Goal: Task Accomplishment & Management: Manage account settings

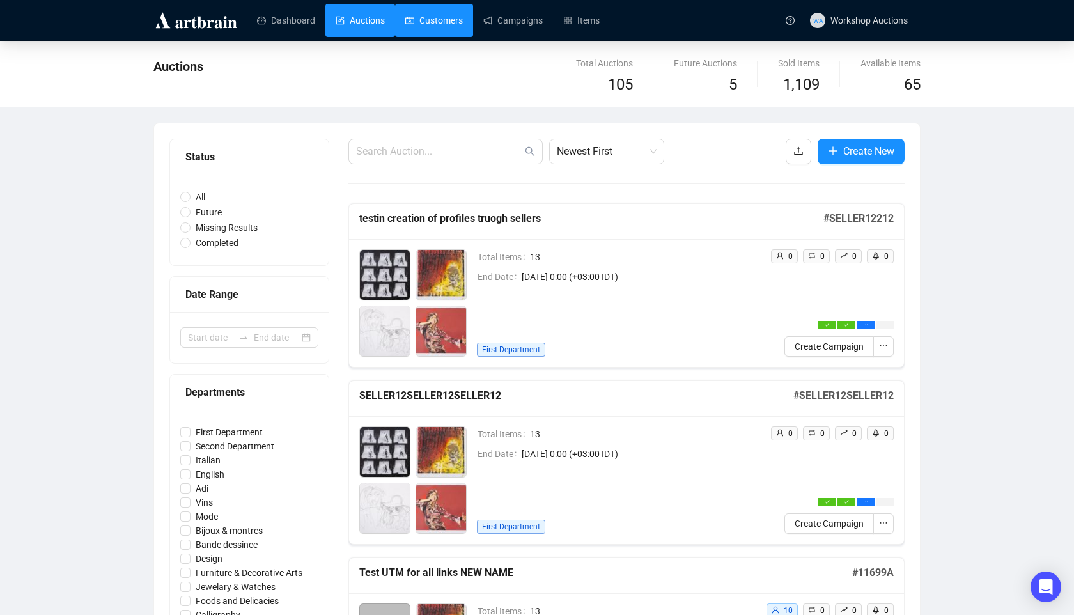
click at [461, 28] on link "Customers" at bounding box center [434, 20] width 58 height 33
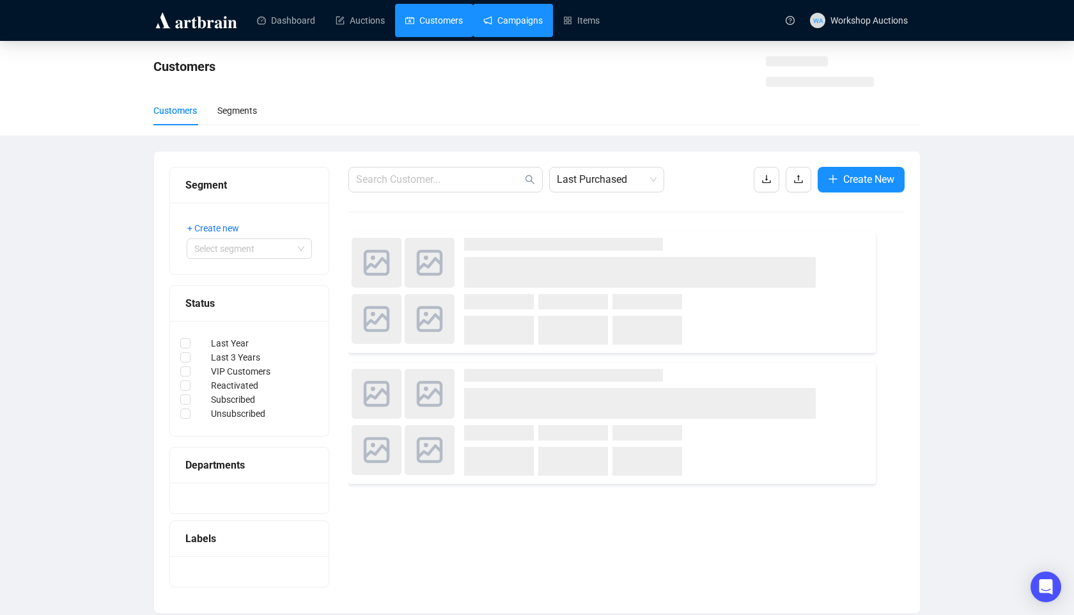
click at [511, 20] on link "Campaigns" at bounding box center [512, 20] width 59 height 33
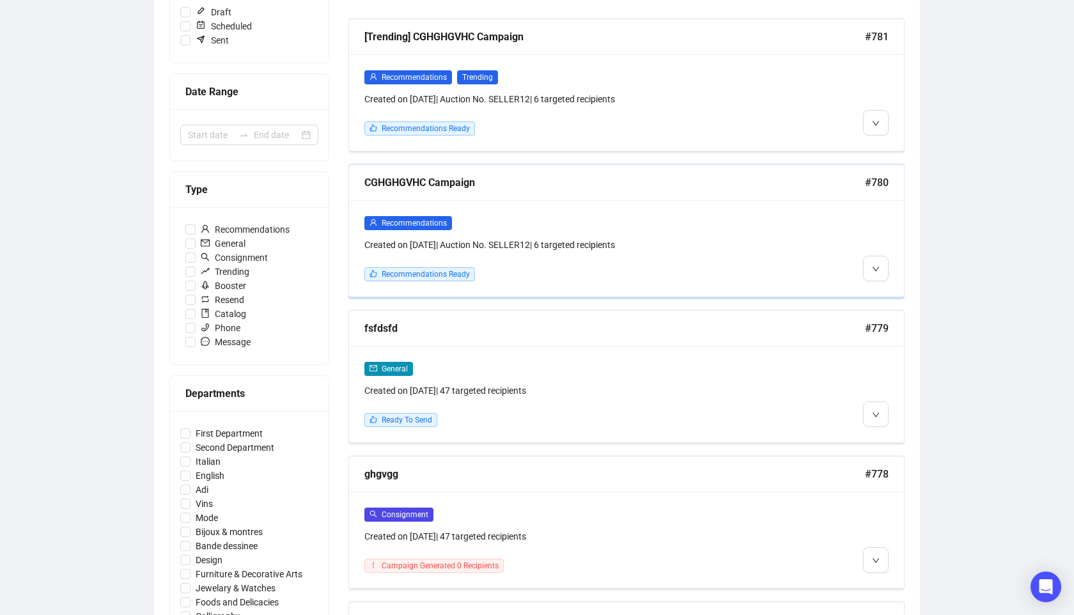
scroll to position [270, 0]
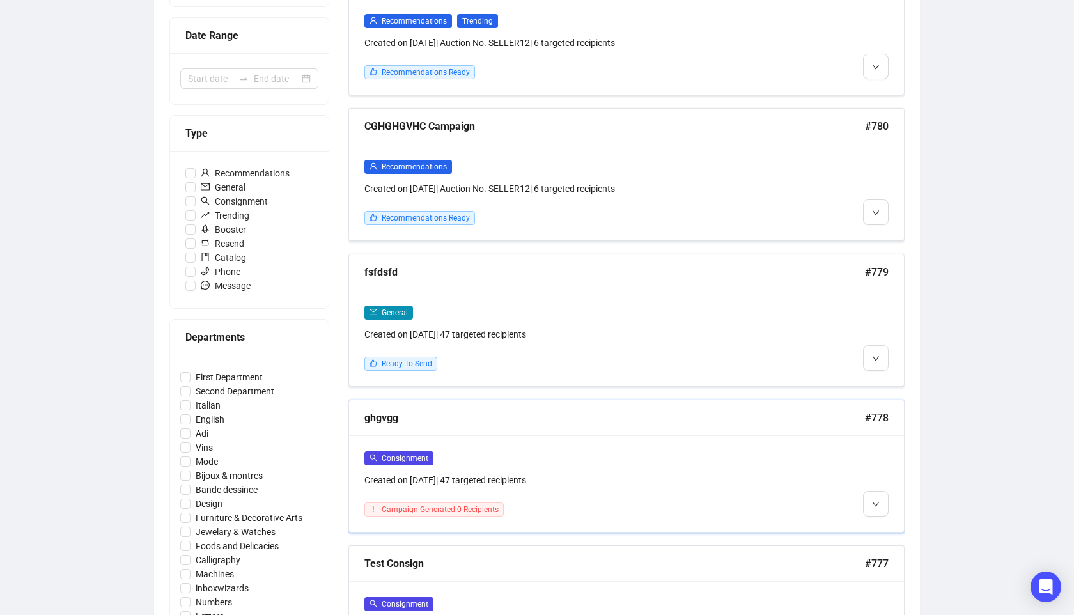
click at [559, 435] on div "Consignment Created on [DATE] | 47 targeted recipients Campaign Generated 0 Rec…" at bounding box center [626, 483] width 555 height 97
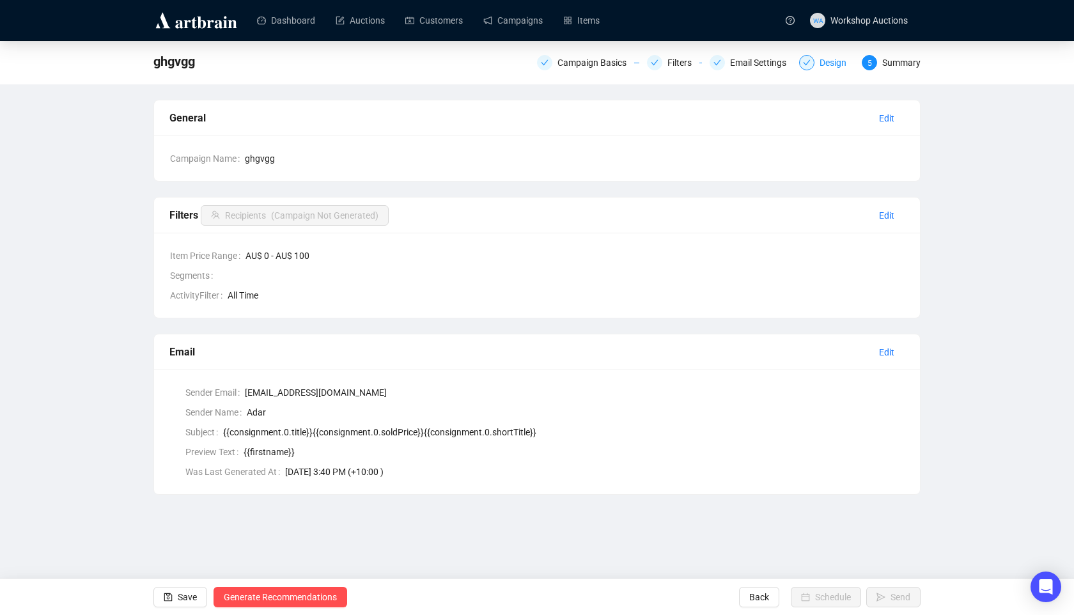
click at [830, 66] on div "Design" at bounding box center [837, 62] width 35 height 15
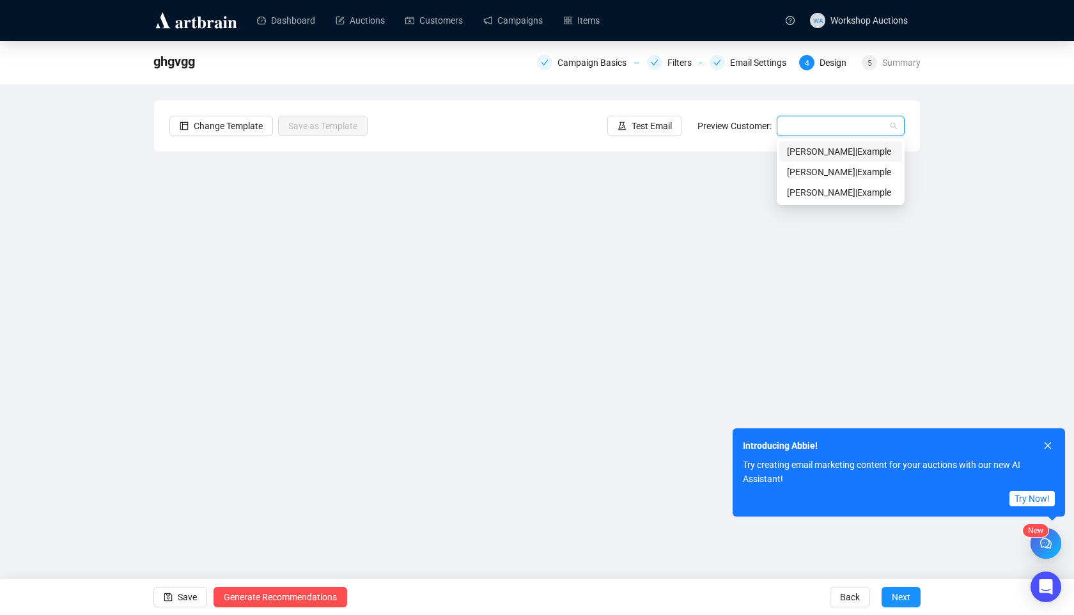
click at [800, 124] on input "search" at bounding box center [834, 125] width 101 height 19
click at [622, 129] on button "Test Email" at bounding box center [644, 126] width 75 height 20
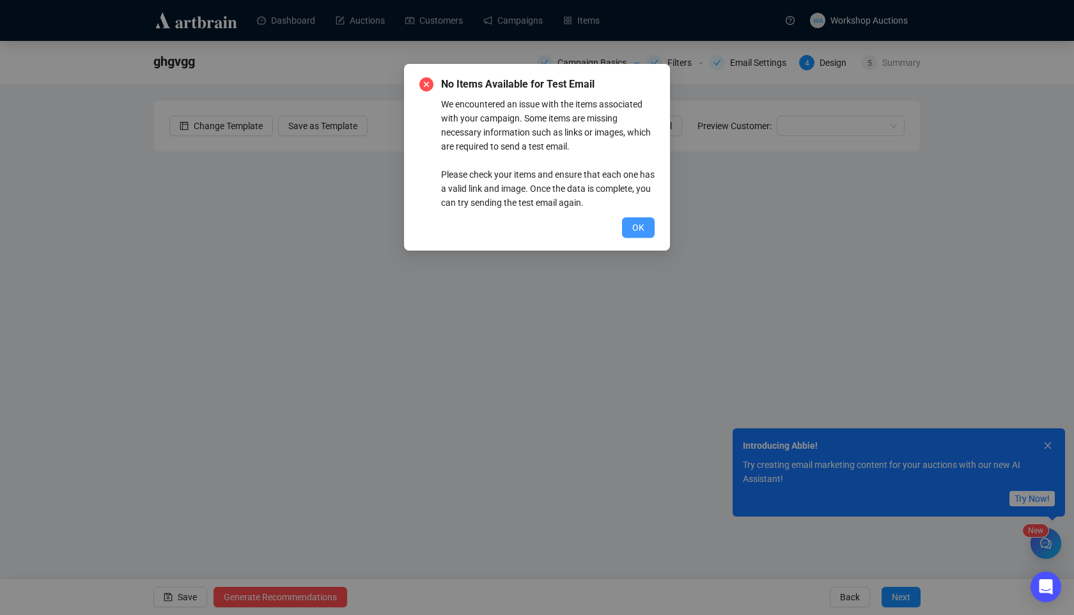
click at [632, 220] on button "OK" at bounding box center [638, 227] width 33 height 20
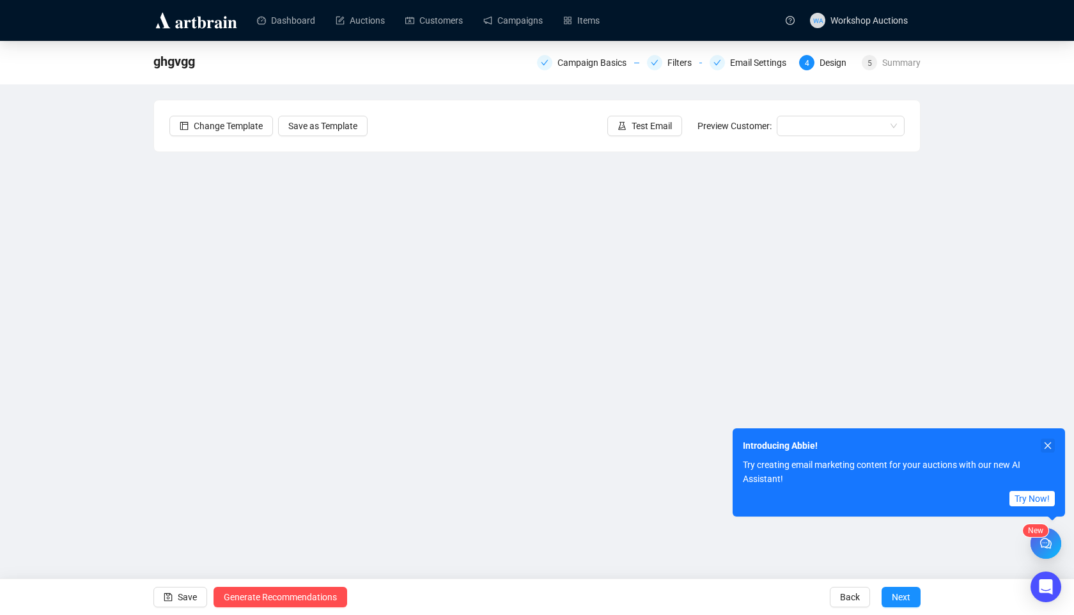
click at [1050, 444] on icon "close" at bounding box center [1048, 445] width 7 height 7
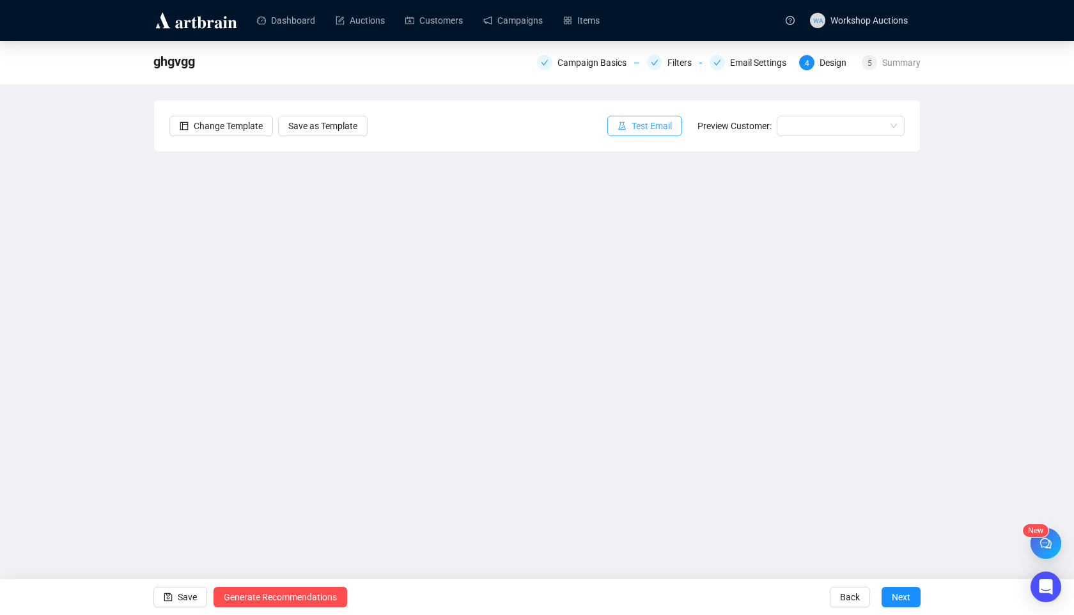
click at [645, 117] on button "Test Email" at bounding box center [644, 126] width 75 height 20
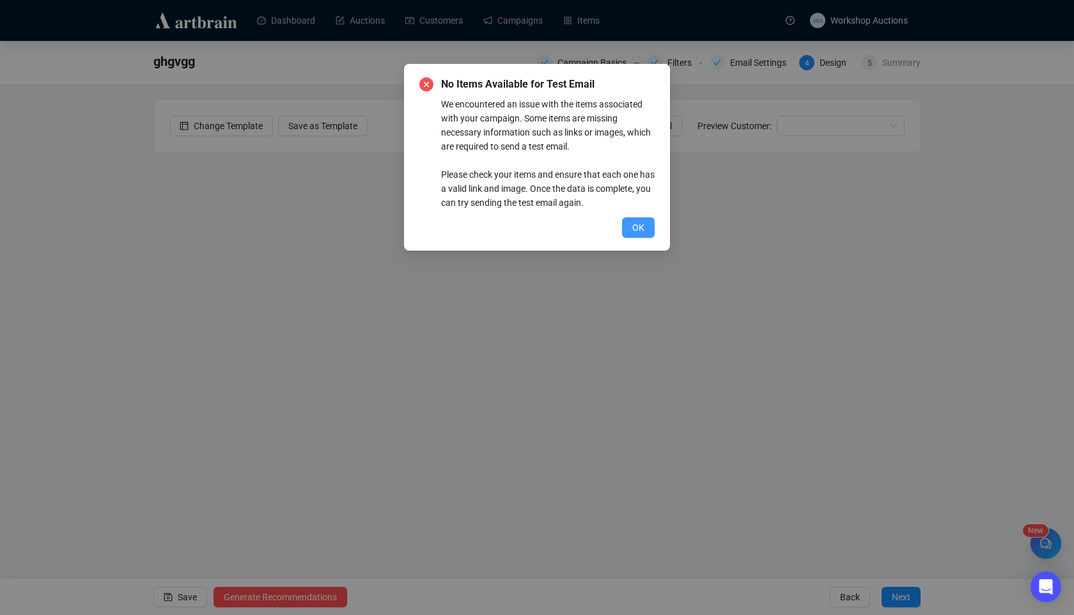
click at [635, 235] on button "OK" at bounding box center [638, 227] width 33 height 20
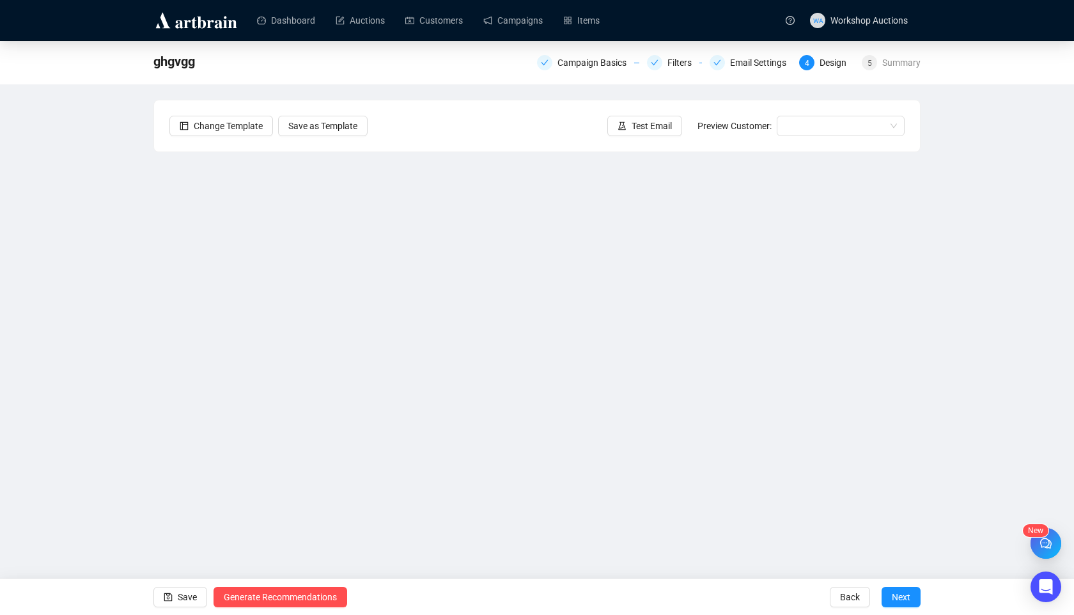
click at [598, 65] on div "Send Test Emails Enter up to 20 Test Email Addresses Send Test Emails" at bounding box center [537, 307] width 1074 height 615
click at [607, 61] on div "Send Test Emails Enter up to 20 Test Email Addresses Send Test Emails" at bounding box center [537, 307] width 1074 height 615
click at [680, 66] on div "Send Test Emails Enter up to 20 Test Email Addresses Send Test Emails" at bounding box center [537, 307] width 1074 height 615
click at [672, 59] on div "Send Test Emails Enter up to 20 Test Email Addresses Send Test Emails" at bounding box center [537, 307] width 1074 height 615
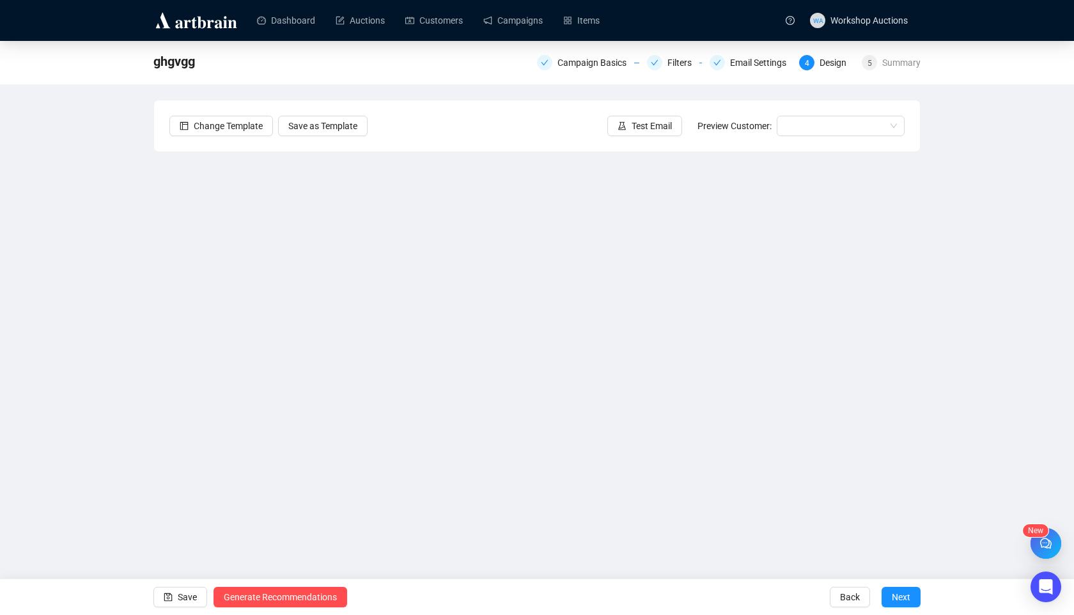
click at [694, 78] on div "Send Test Emails Enter up to 20 Test Email Addresses Send Test Emails" at bounding box center [537, 307] width 1074 height 615
click at [678, 65] on div "Send Test Emails Enter up to 20 Test Email Addresses Send Test Emails" at bounding box center [537, 307] width 1074 height 615
click at [736, 67] on div "Send Test Emails Enter up to 20 Test Email Addresses Send Test Emails" at bounding box center [537, 307] width 1074 height 615
click at [651, 66] on div "Send Test Emails Enter up to 20 Test Email Addresses Send Test Emails" at bounding box center [537, 307] width 1074 height 615
click at [781, 67] on div "Send Test Emails Enter up to 20 Test Email Addresses Send Test Emails" at bounding box center [537, 307] width 1074 height 615
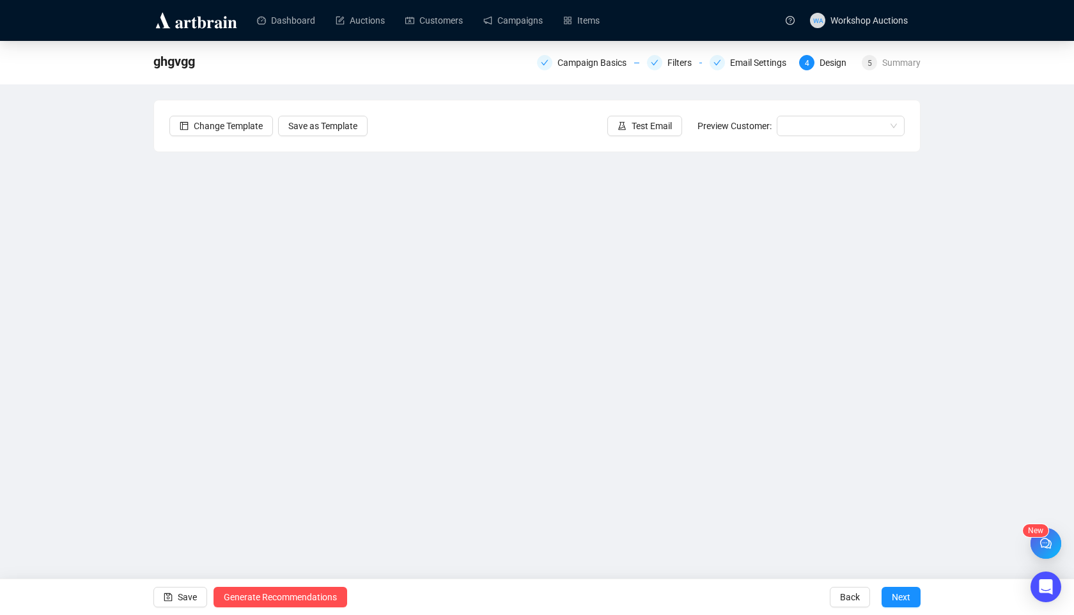
click at [894, 58] on div "Send Test Emails Enter up to 20 Test Email Addresses Send Test Emails" at bounding box center [537, 307] width 1074 height 615
drag, startPoint x: 674, startPoint y: 63, endPoint x: 621, endPoint y: 62, distance: 53.1
click at [674, 63] on div "Send Test Emails Enter up to 20 Test Email Addresses Send Test Emails" at bounding box center [537, 307] width 1074 height 615
click at [616, 61] on div "Send Test Emails Enter up to 20 Test Email Addresses Send Test Emails" at bounding box center [537, 307] width 1074 height 615
click at [594, 65] on div "Send Test Emails Enter up to 20 Test Email Addresses Send Test Emails" at bounding box center [537, 307] width 1074 height 615
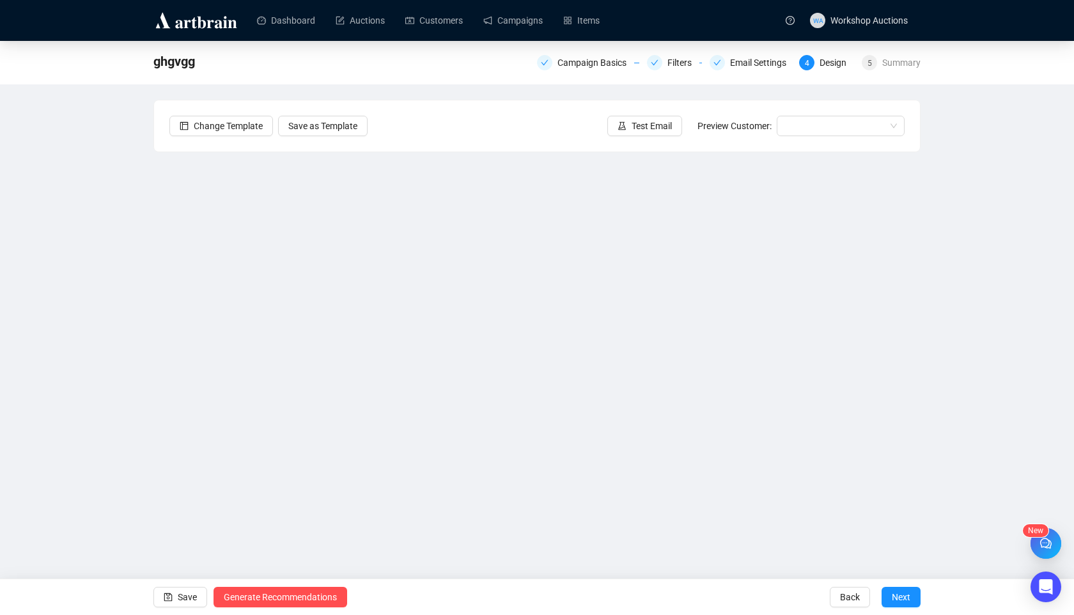
click at [720, 65] on div "Send Test Emails Enter up to 20 Test Email Addresses Send Test Emails" at bounding box center [537, 307] width 1074 height 615
click at [761, 66] on div "Send Test Emails Enter up to 20 Test Email Addresses Send Test Emails" at bounding box center [537, 307] width 1074 height 615
click at [743, 69] on div "Send Test Emails Enter up to 20 Test Email Addresses Send Test Emails" at bounding box center [537, 307] width 1074 height 615
click at [748, 63] on div "Send Test Emails Enter up to 20 Test Email Addresses Send Test Emails" at bounding box center [537, 307] width 1074 height 615
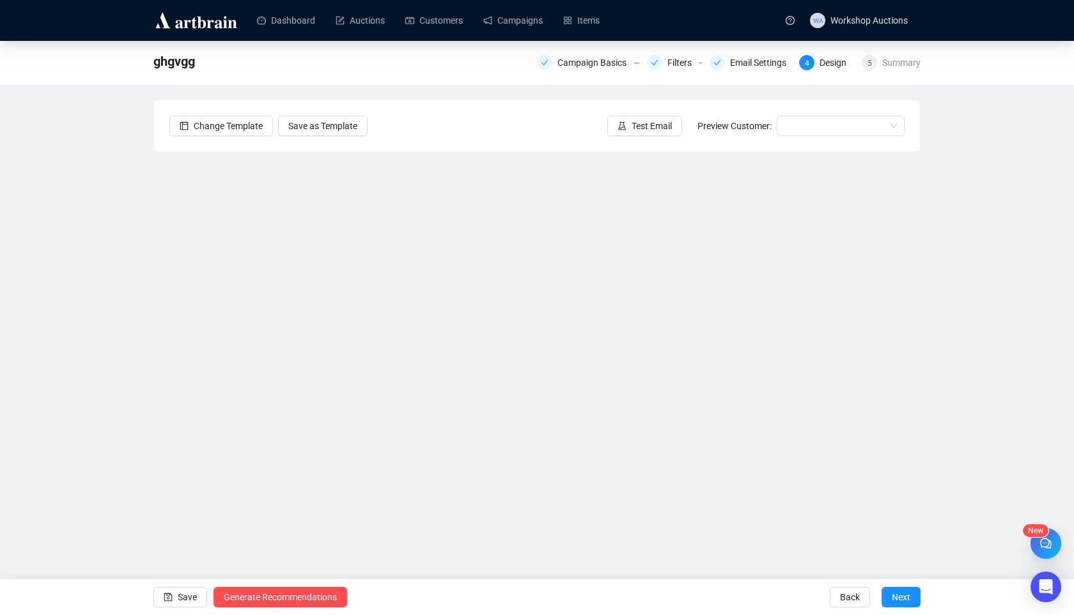
click at [748, 63] on div "Send Test Emails Enter up to 20 Test Email Addresses Send Test Emails" at bounding box center [537, 307] width 1074 height 615
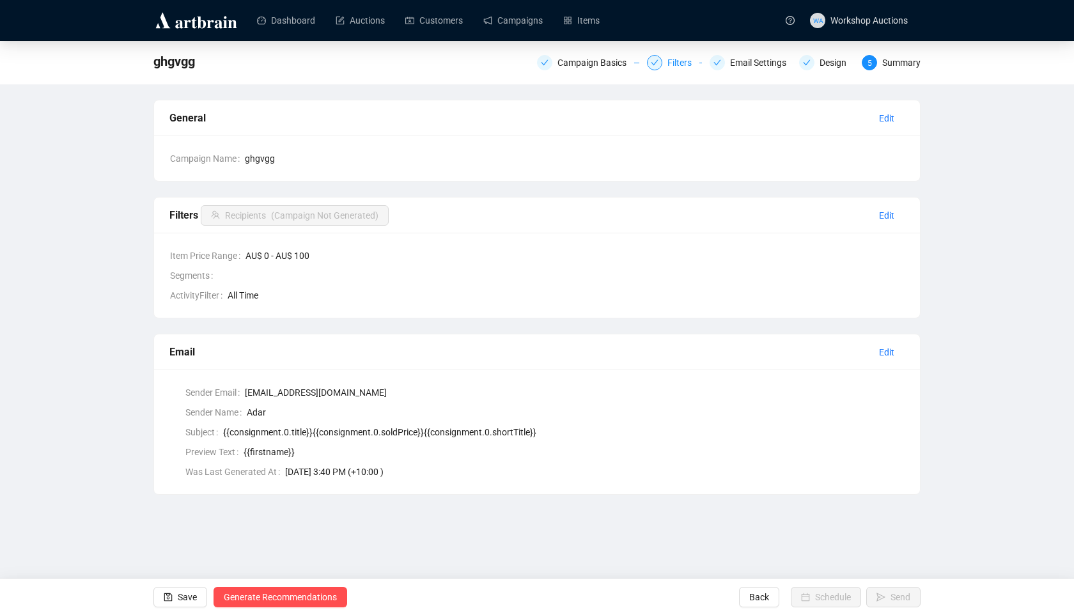
click at [667, 61] on div "Filters" at bounding box center [683, 62] width 32 height 15
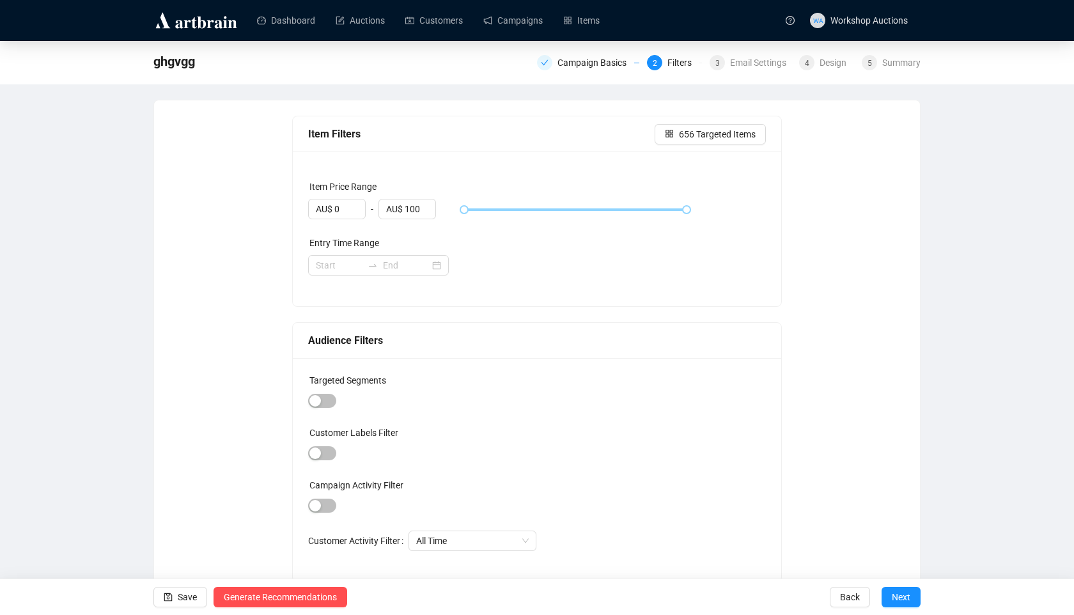
click at [679, 119] on div "Item Filters 656 Targeted Items" at bounding box center [537, 134] width 489 height 36
click at [674, 132] on button "656 Targeted Items" at bounding box center [710, 134] width 111 height 20
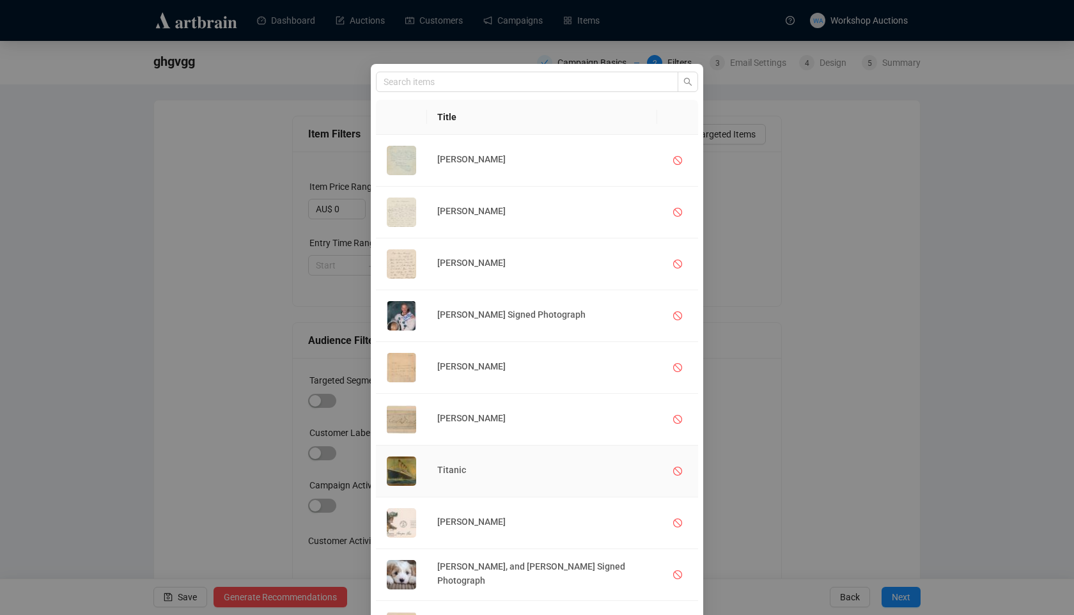
scroll to position [99, 0]
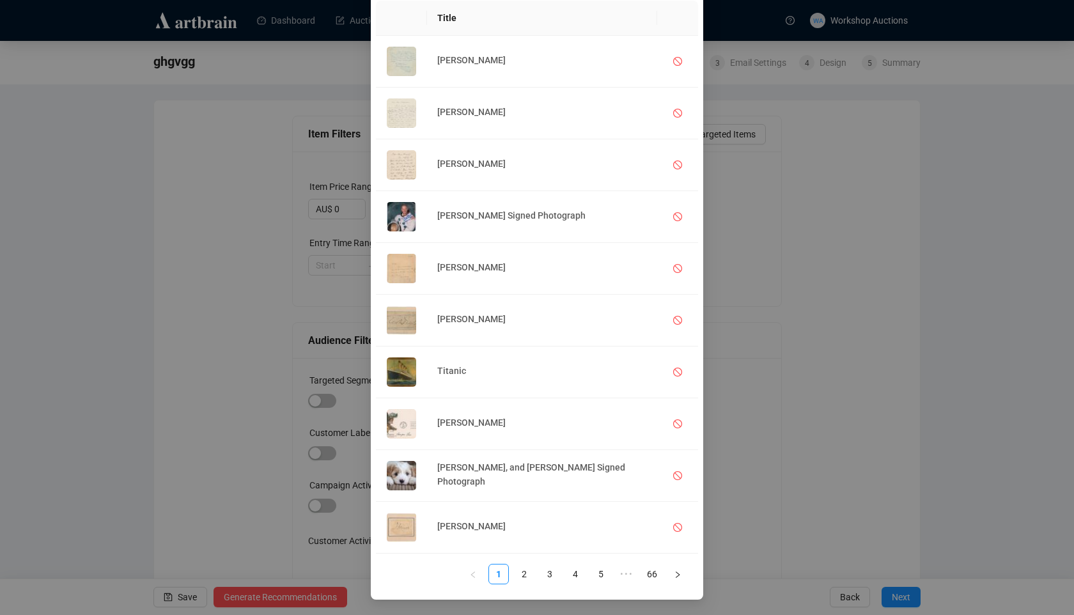
click at [866, 299] on div "Title [PERSON_NAME] [PERSON_NAME] [PERSON_NAME] [PERSON_NAME] Signed Photograph…" at bounding box center [537, 307] width 1074 height 615
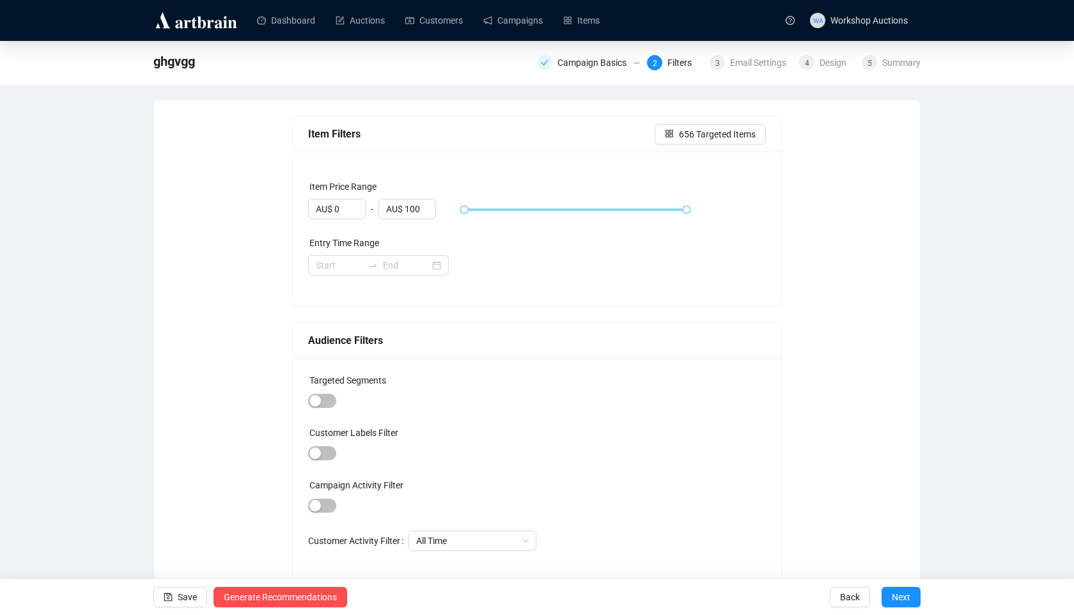
scroll to position [35, 0]
click at [586, 63] on div "Campaign Basics" at bounding box center [595, 62] width 77 height 15
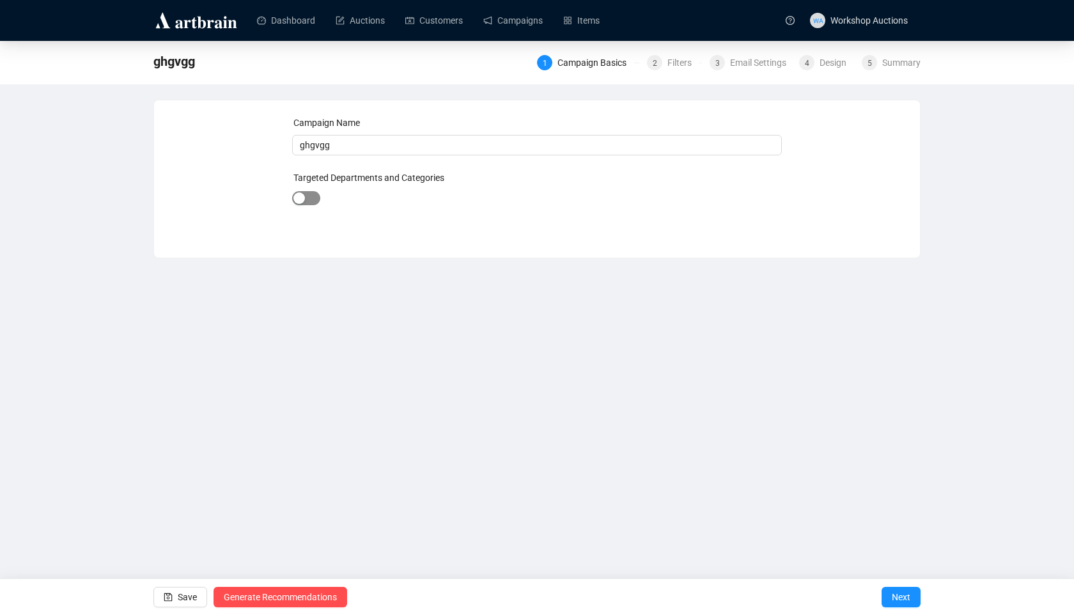
click at [314, 196] on span "button" at bounding box center [306, 198] width 28 height 14
click at [424, 205] on div at bounding box center [511, 200] width 332 height 18
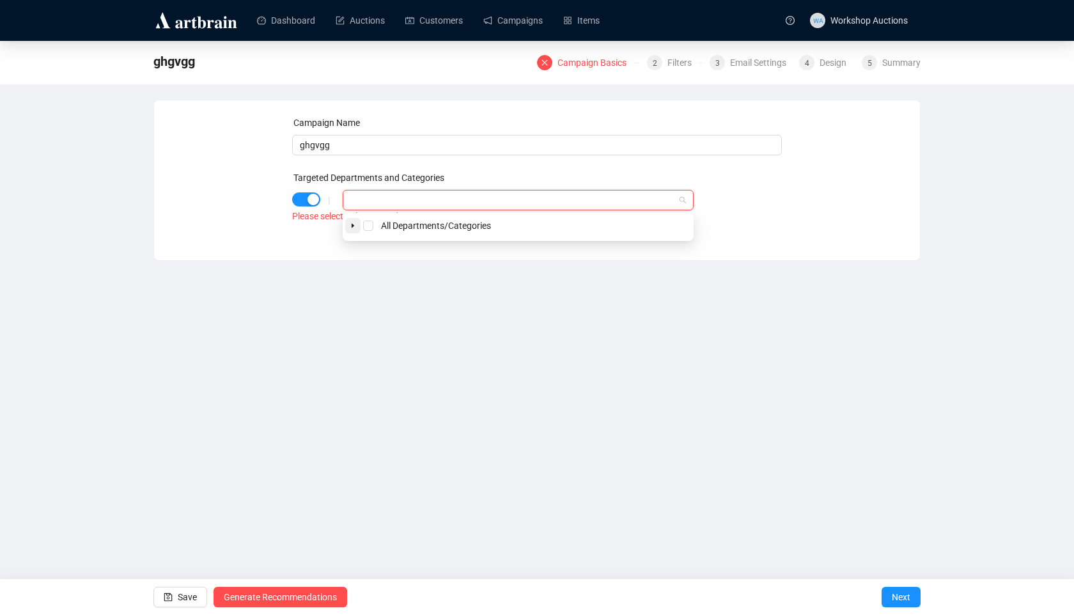
click at [349, 227] on span at bounding box center [352, 225] width 15 height 15
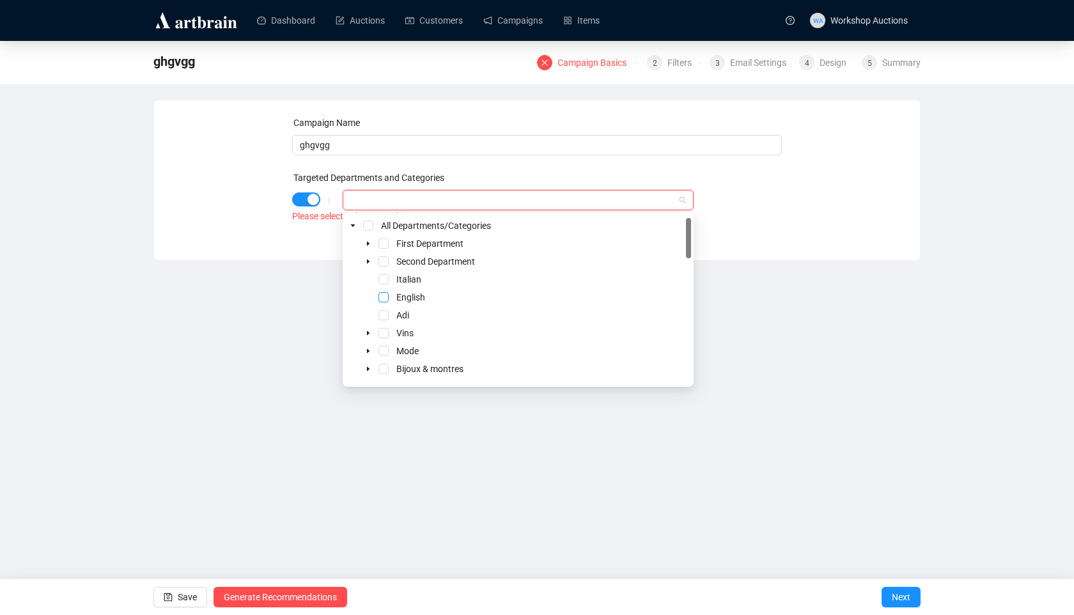
click at [383, 302] on span "Select English" at bounding box center [383, 297] width 10 height 10
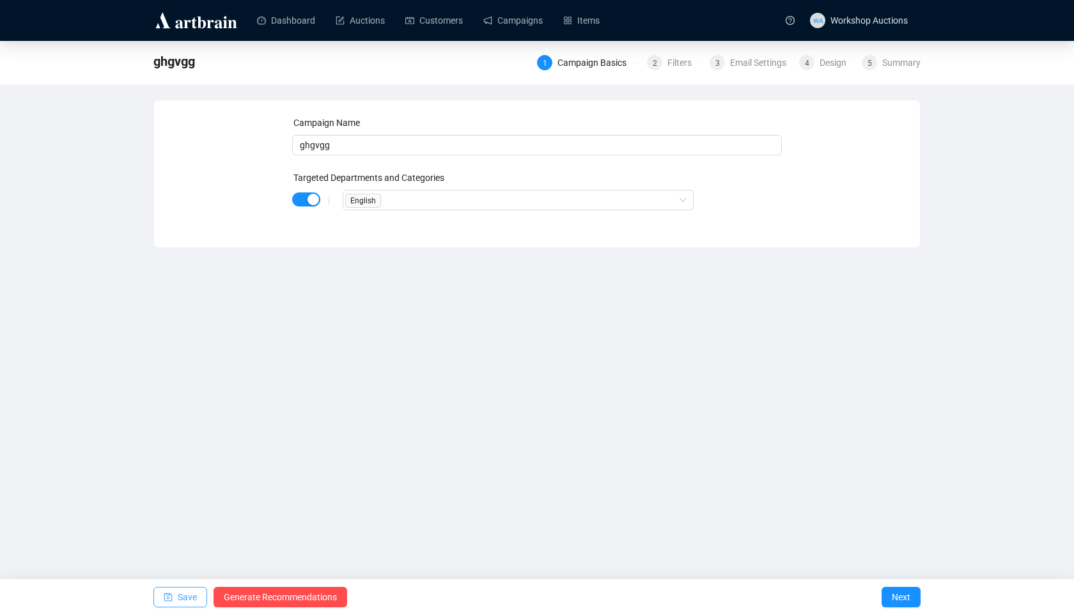
click at [186, 598] on span "Save" at bounding box center [187, 597] width 19 height 36
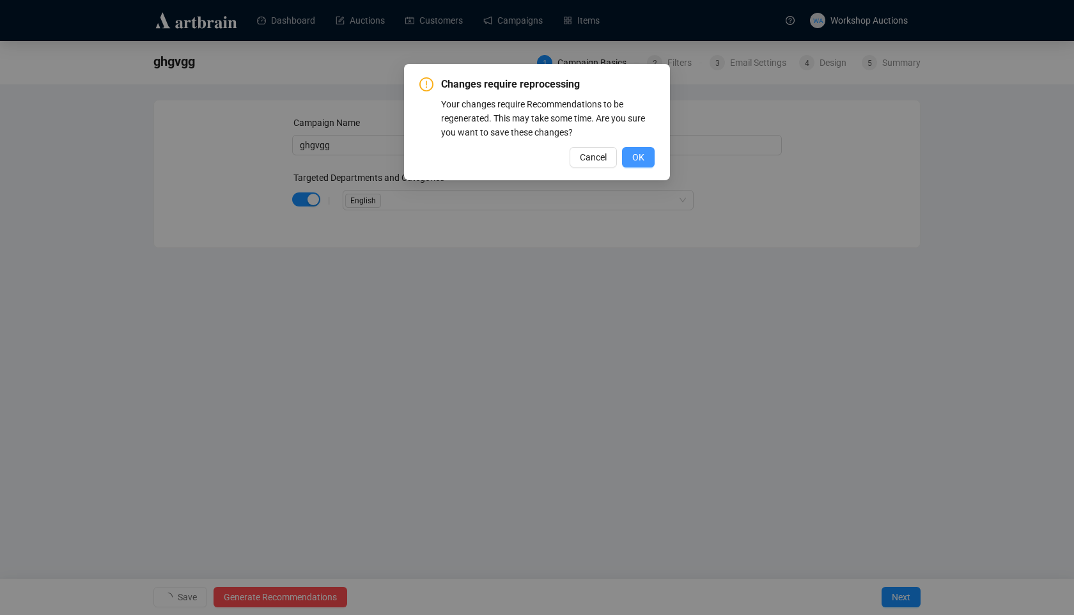
click at [627, 152] on button "OK" at bounding box center [638, 157] width 33 height 20
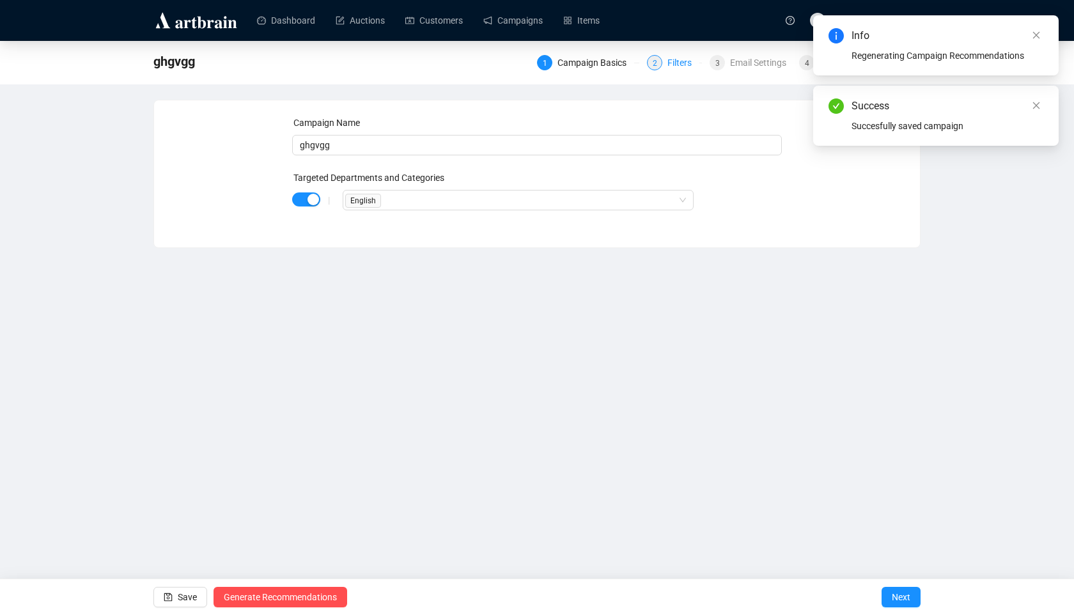
click at [657, 63] on div "2 Filters" at bounding box center [674, 62] width 55 height 15
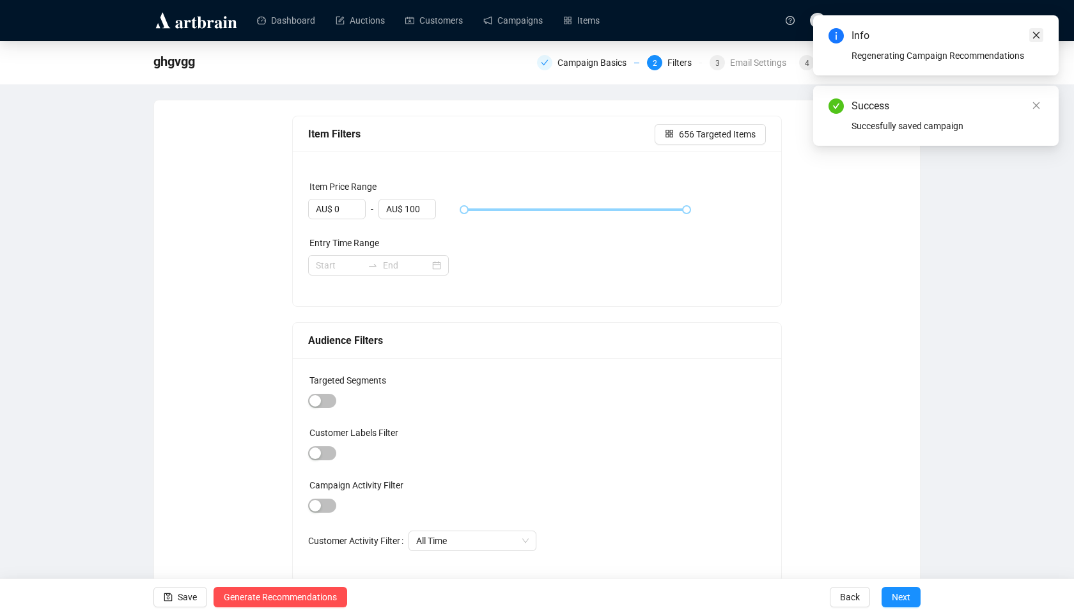
click at [1031, 29] on link "Close" at bounding box center [1036, 35] width 14 height 14
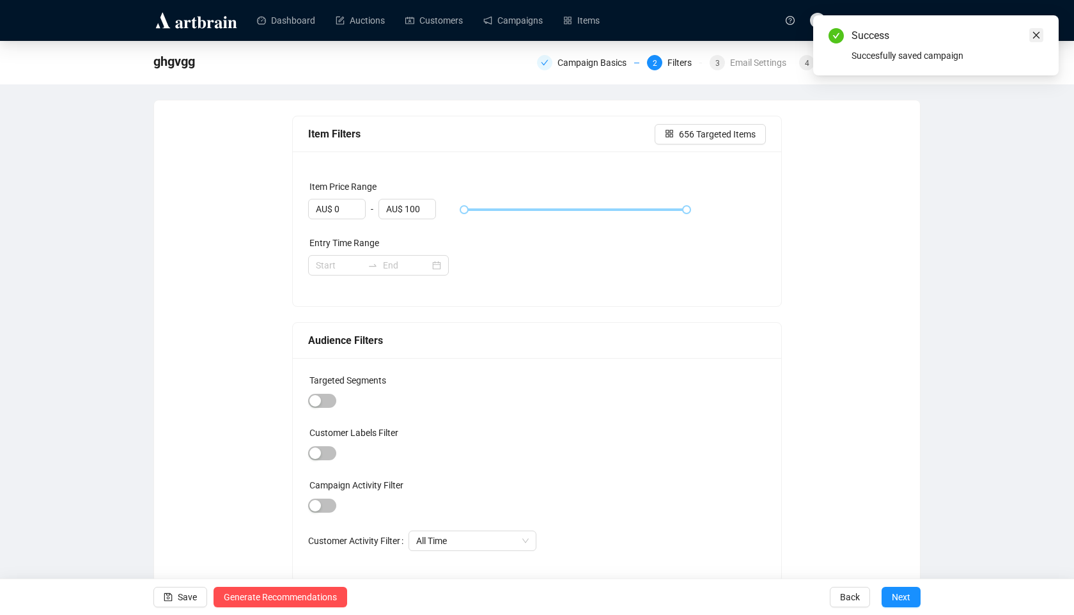
click at [1039, 31] on icon "close" at bounding box center [1036, 35] width 9 height 9
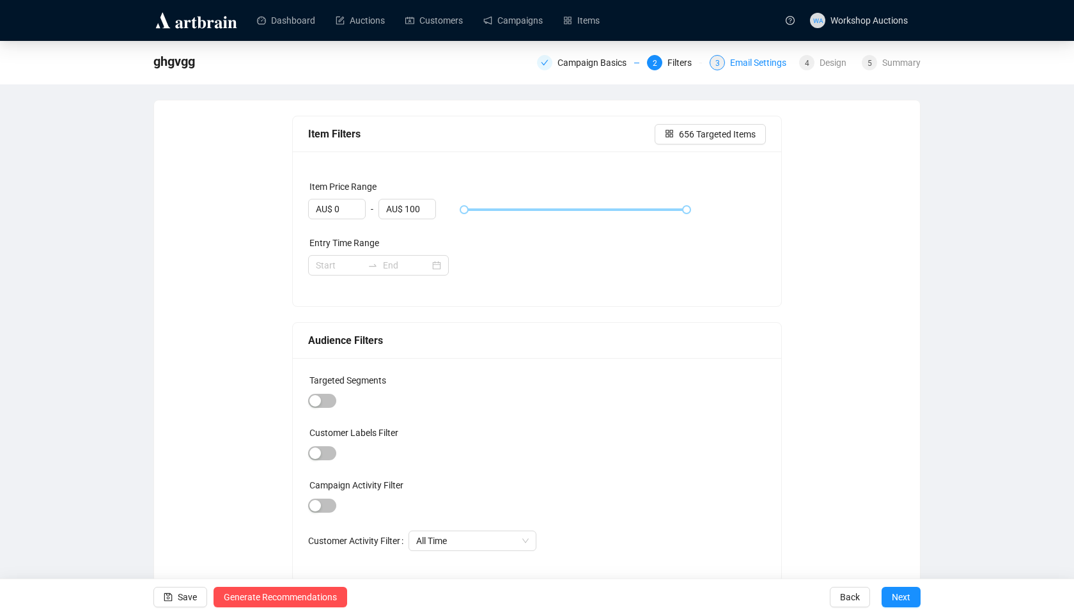
click at [754, 63] on div "Email Settings" at bounding box center [762, 62] width 64 height 15
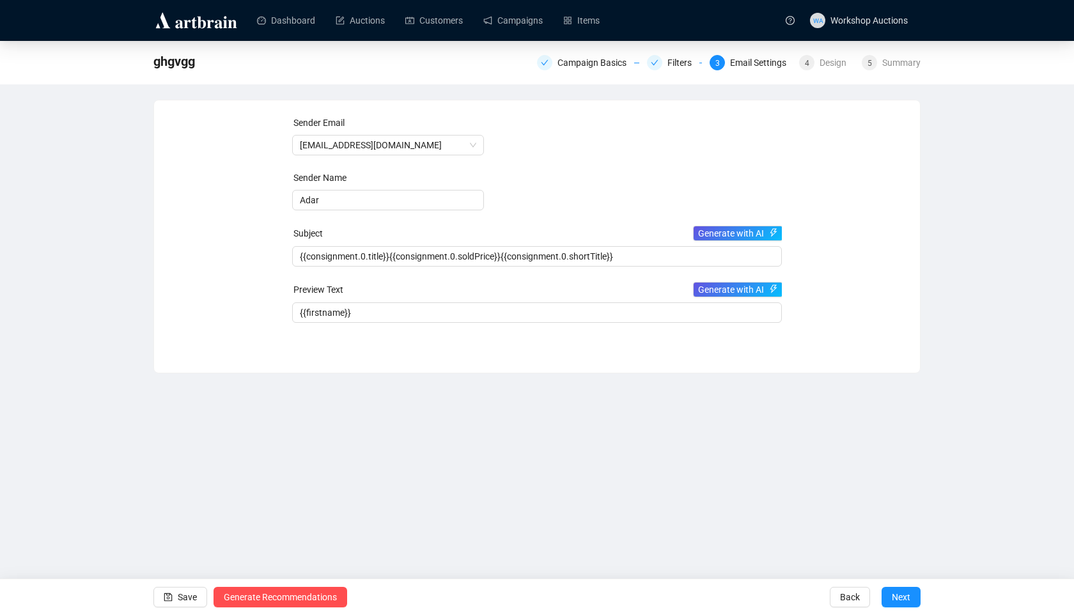
click at [814, 74] on div "ghgvgg Campaign Basics Filters 3 Email Settings 4 Design 5 Summary" at bounding box center [536, 62] width 767 height 26
click at [814, 66] on div "4 Design" at bounding box center [826, 62] width 55 height 15
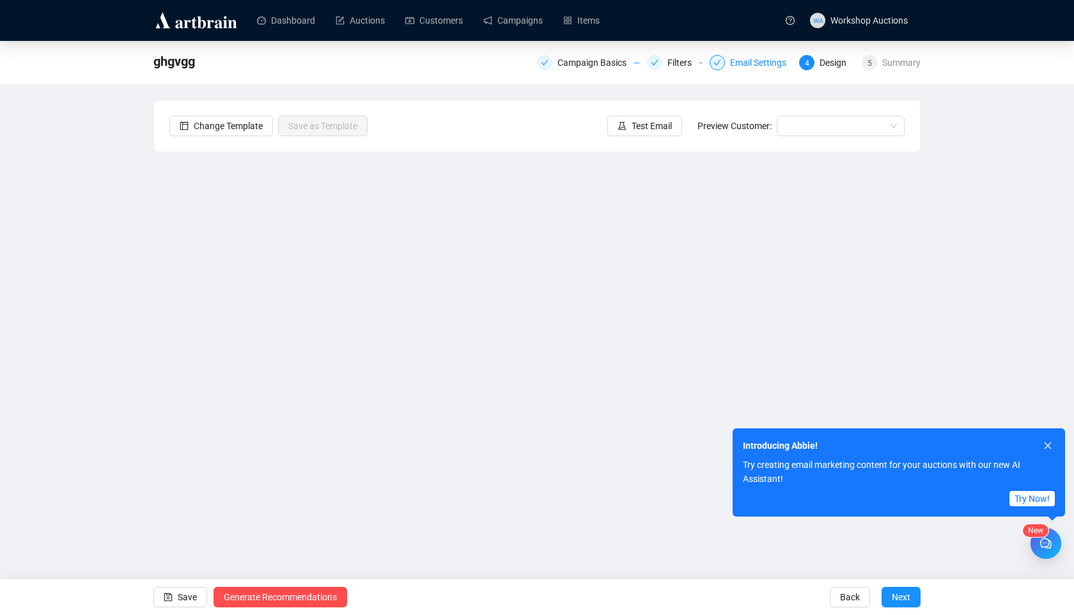
click at [710, 69] on div "Email Settings" at bounding box center [751, 62] width 82 height 15
